Goal: Register for event/course

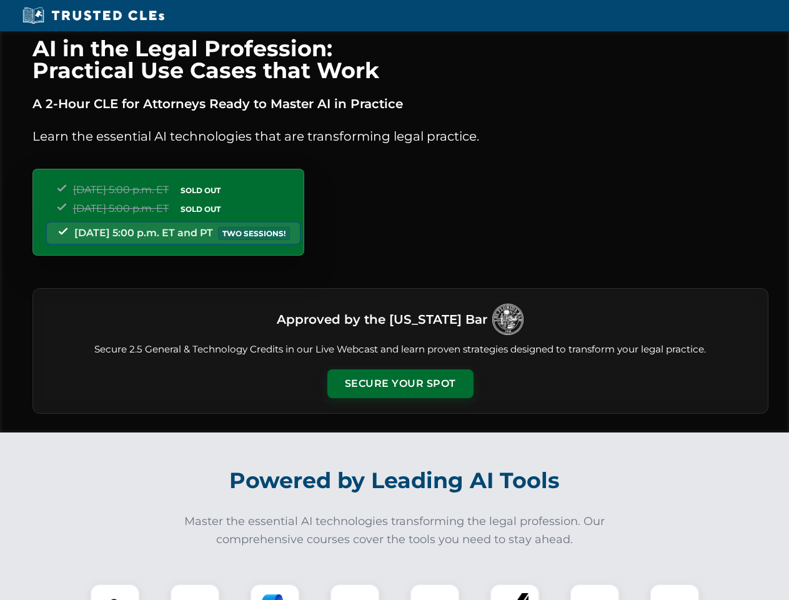
click at [400, 384] on button "Secure Your Spot" at bounding box center [400, 383] width 146 height 29
click at [115, 592] on img at bounding box center [115, 608] width 36 height 36
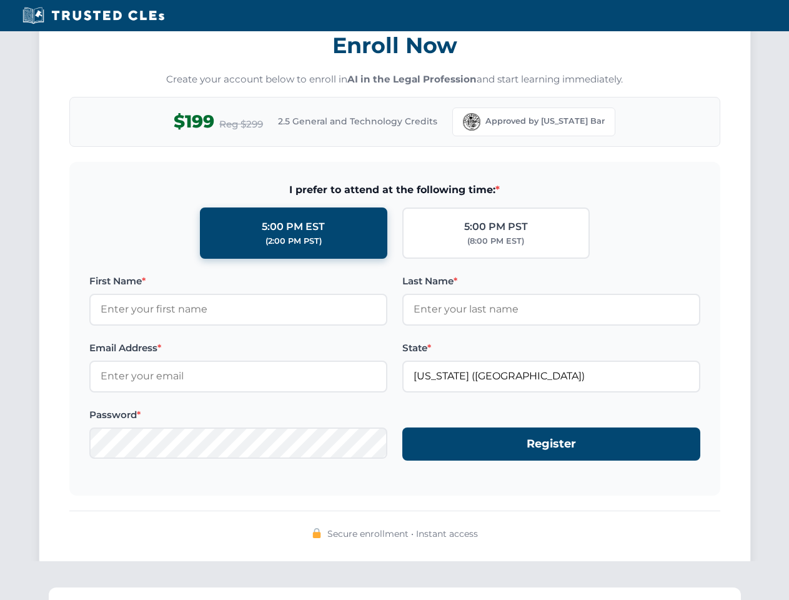
scroll to position [1226, 0]
